Goal: Task Accomplishment & Management: Use online tool/utility

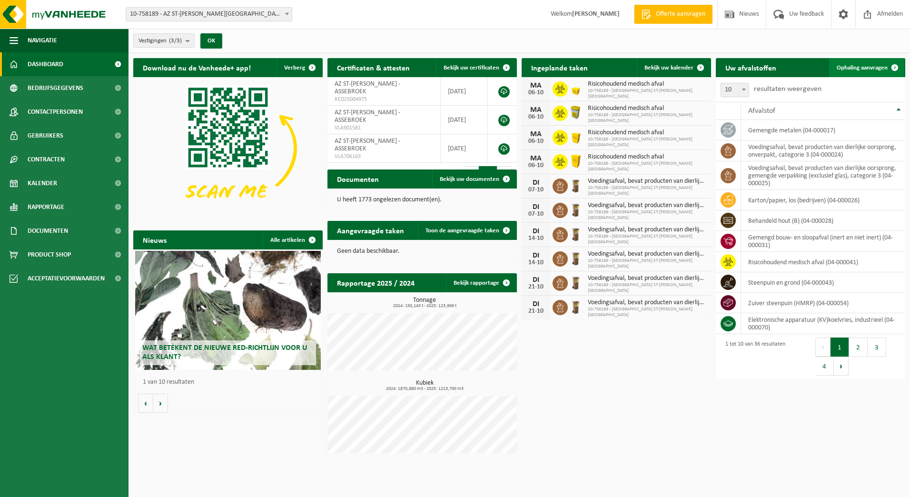
click at [867, 69] on span "Ophaling aanvragen" at bounding box center [861, 68] width 51 height 6
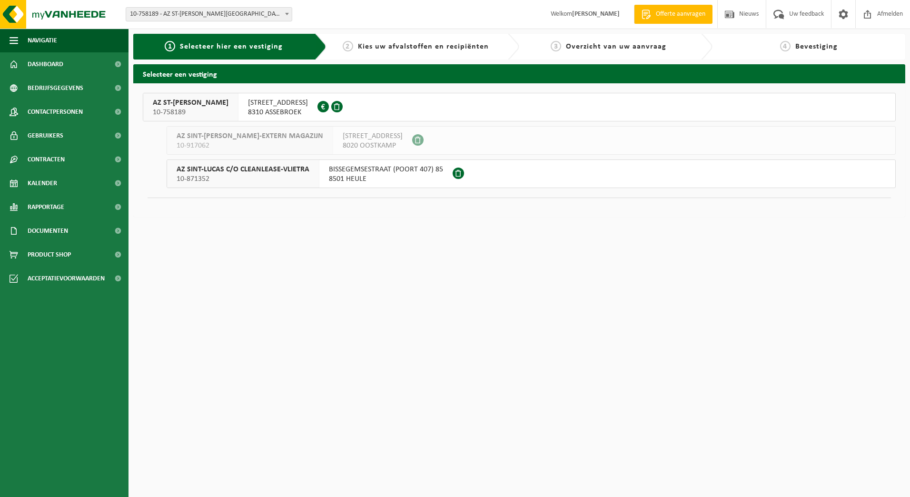
click at [259, 102] on span "ST LUCASLAAN 29" at bounding box center [278, 103] width 60 height 10
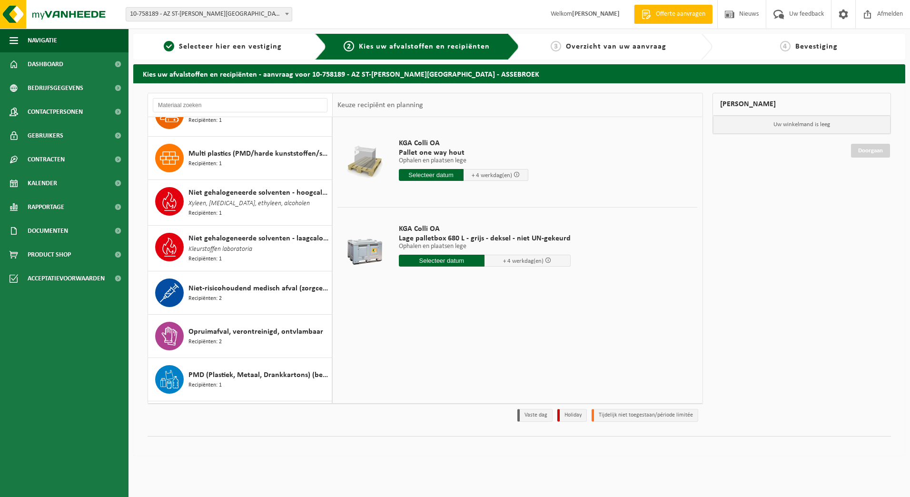
scroll to position [809, 0]
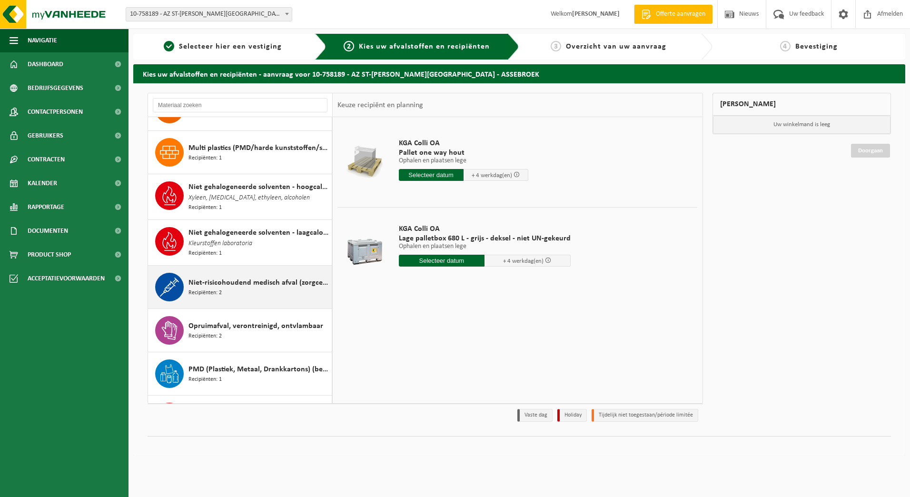
click at [228, 287] on div "Niet-risicohoudend medisch afval (zorgcentra) Recipiënten: 2" at bounding box center [258, 287] width 141 height 29
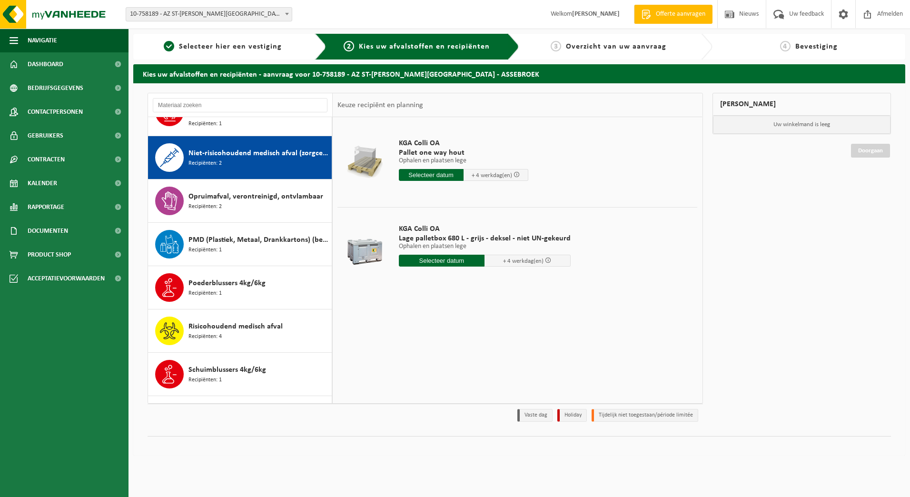
scroll to position [954, 0]
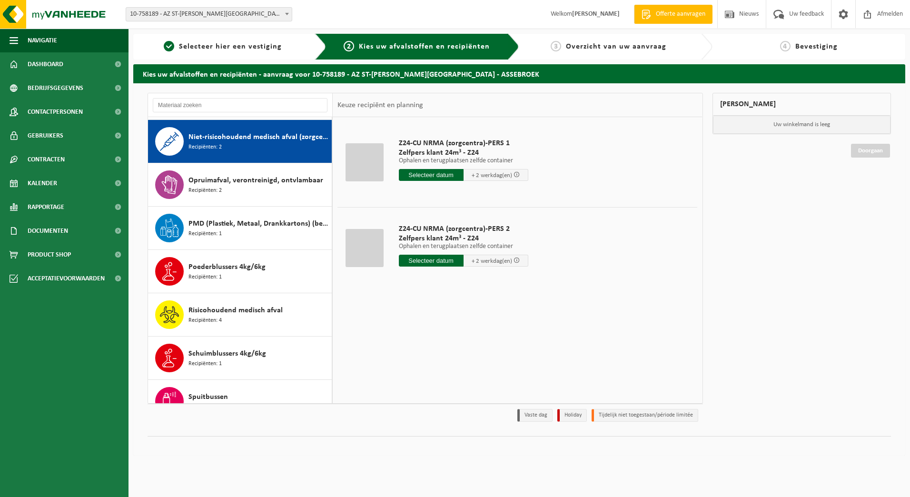
click at [428, 175] on input "text" at bounding box center [431, 175] width 65 height 12
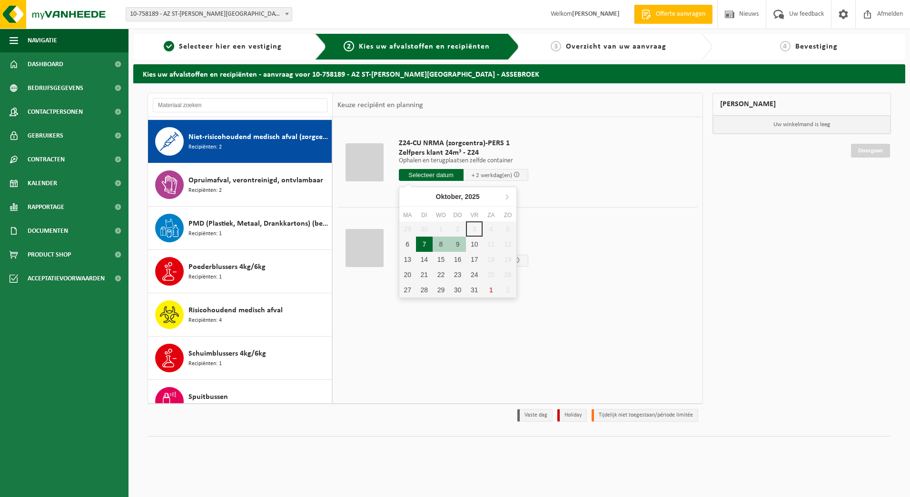
click at [423, 246] on div "7" at bounding box center [424, 243] width 17 height 15
type input "Van 2025-10-07"
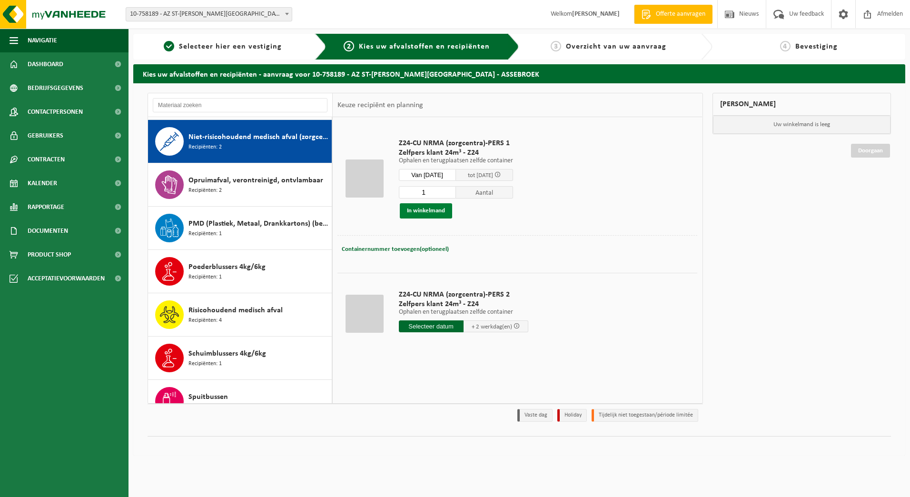
click at [433, 210] on button "In winkelmand" at bounding box center [426, 210] width 52 height 15
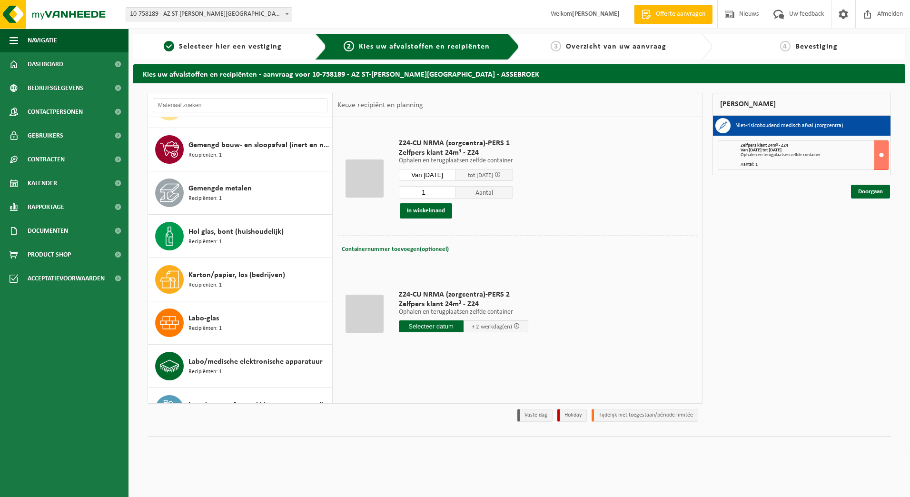
scroll to position [331, 0]
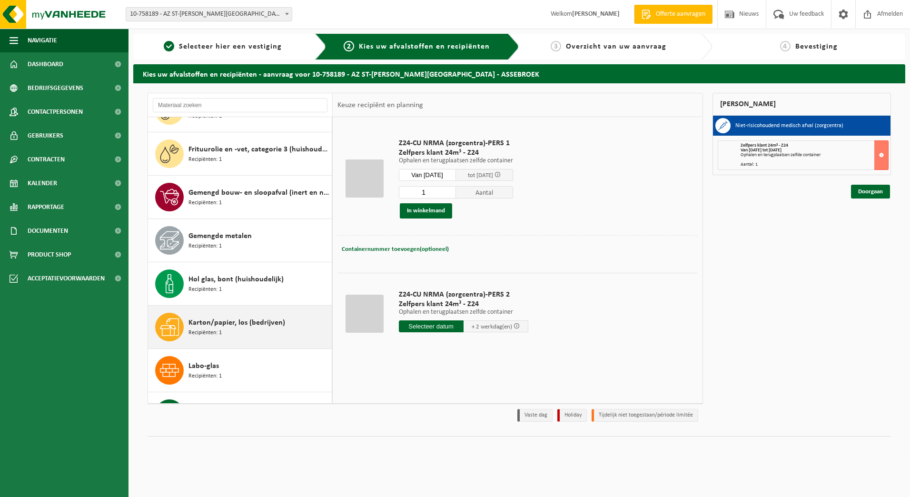
click at [218, 330] on span "Recipiënten: 1" at bounding box center [204, 332] width 33 height 9
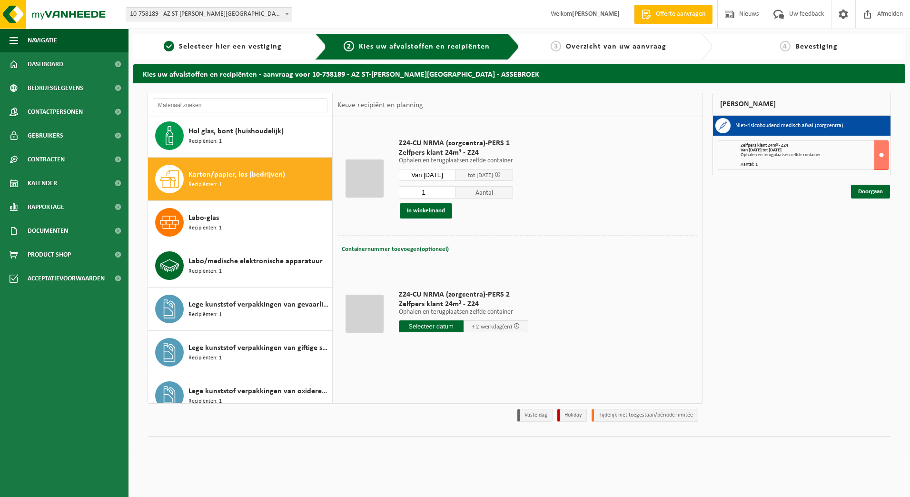
scroll to position [520, 0]
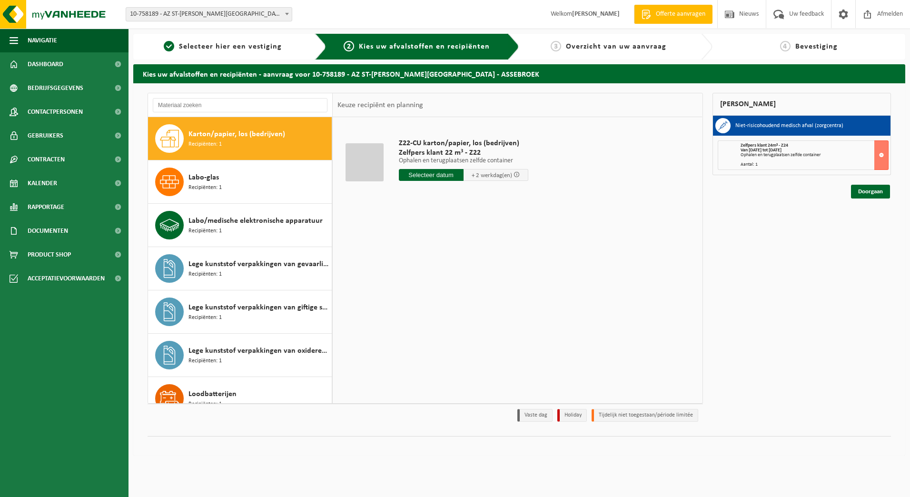
click at [439, 176] on input "text" at bounding box center [431, 175] width 65 height 12
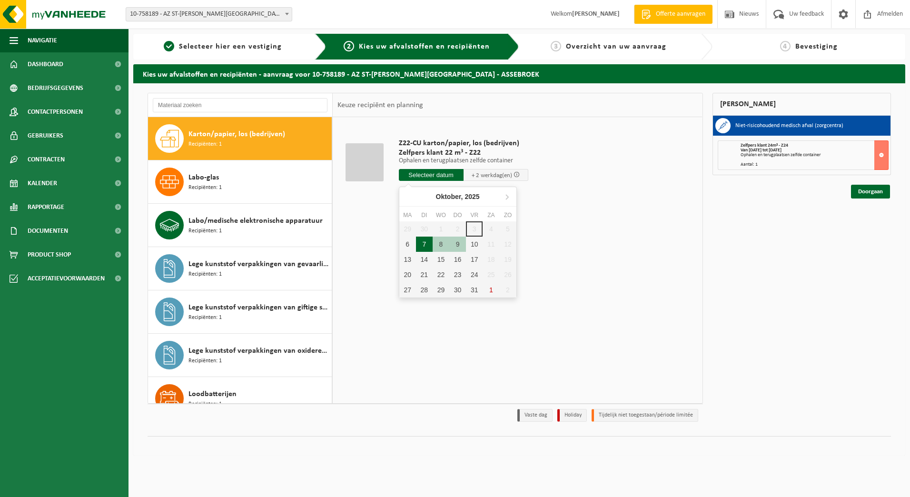
click at [423, 243] on div "7" at bounding box center [424, 243] width 17 height 15
type input "Van 2025-10-07"
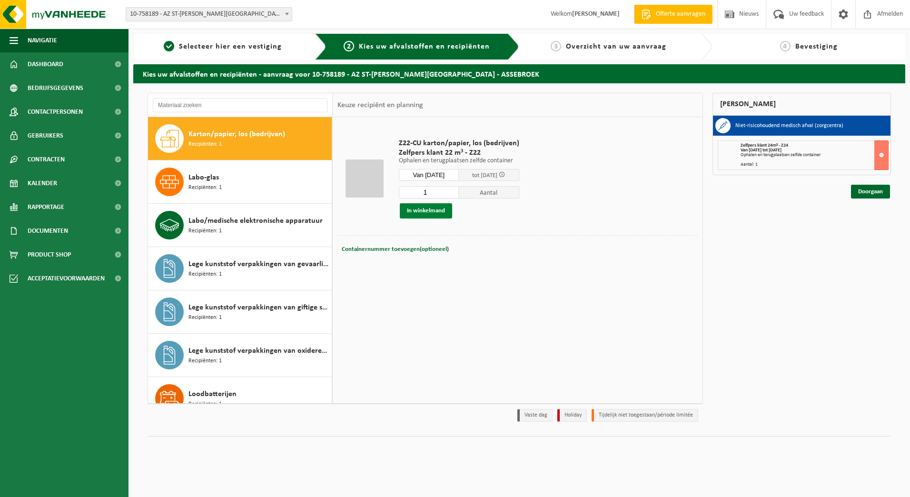
click at [429, 207] on button "In winkelmand" at bounding box center [426, 210] width 52 height 15
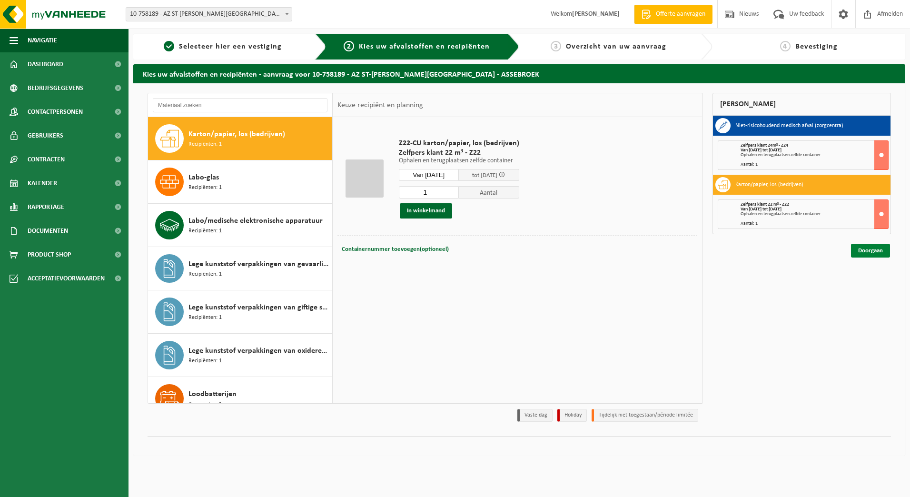
click at [865, 252] on link "Doorgaan" at bounding box center [870, 251] width 39 height 14
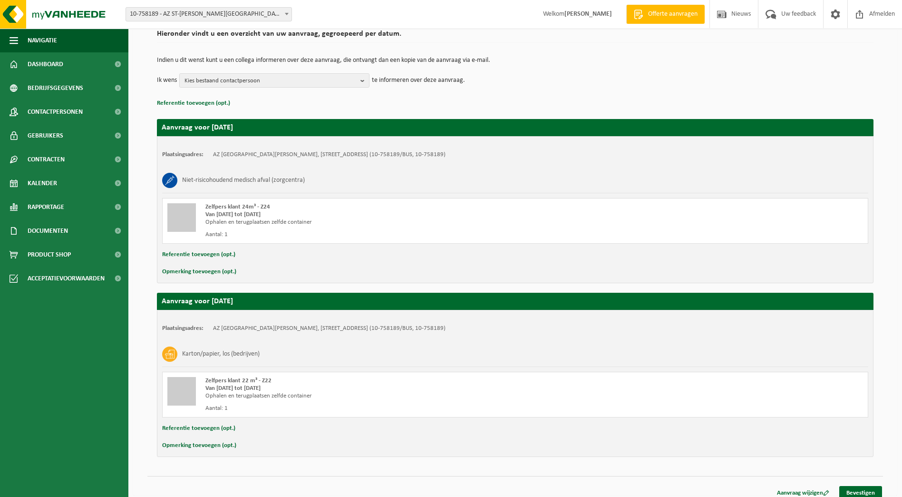
scroll to position [85, 0]
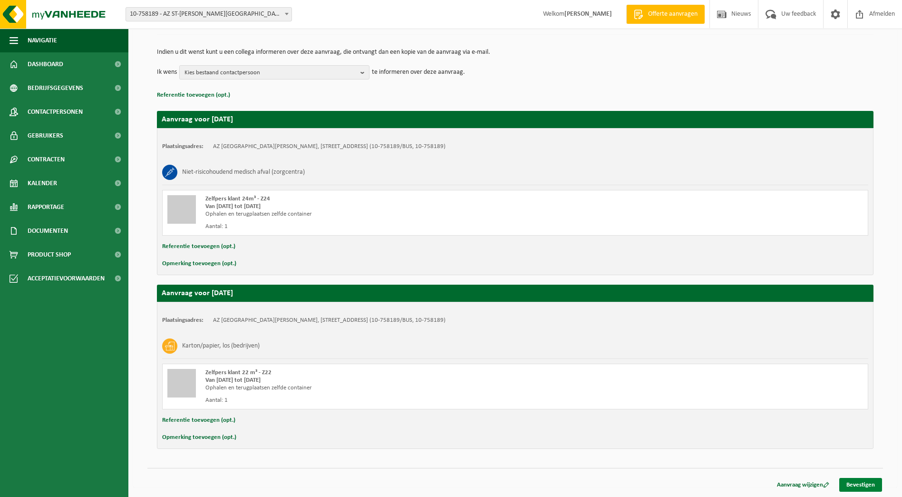
click at [862, 485] on link "Bevestigen" at bounding box center [861, 485] width 43 height 14
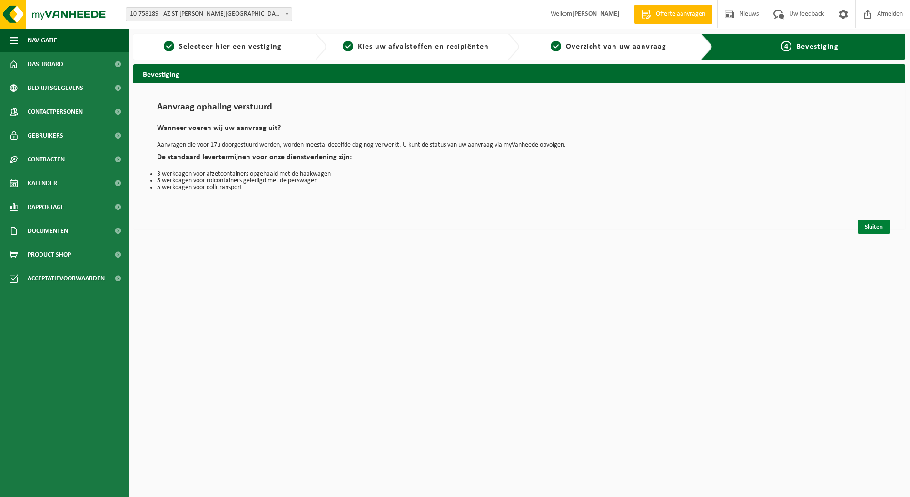
click at [873, 228] on link "Sluiten" at bounding box center [873, 227] width 32 height 14
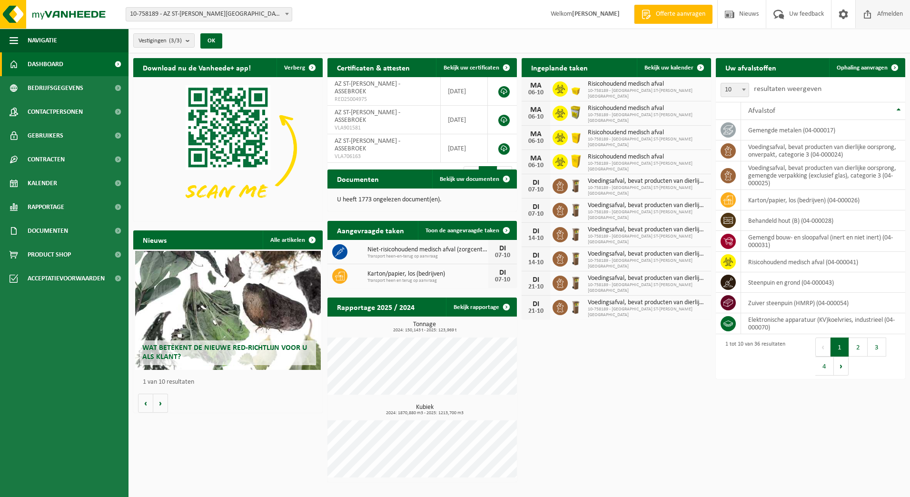
click at [875, 17] on span "Afmelden" at bounding box center [889, 14] width 30 height 28
